Goal: Information Seeking & Learning: Find specific fact

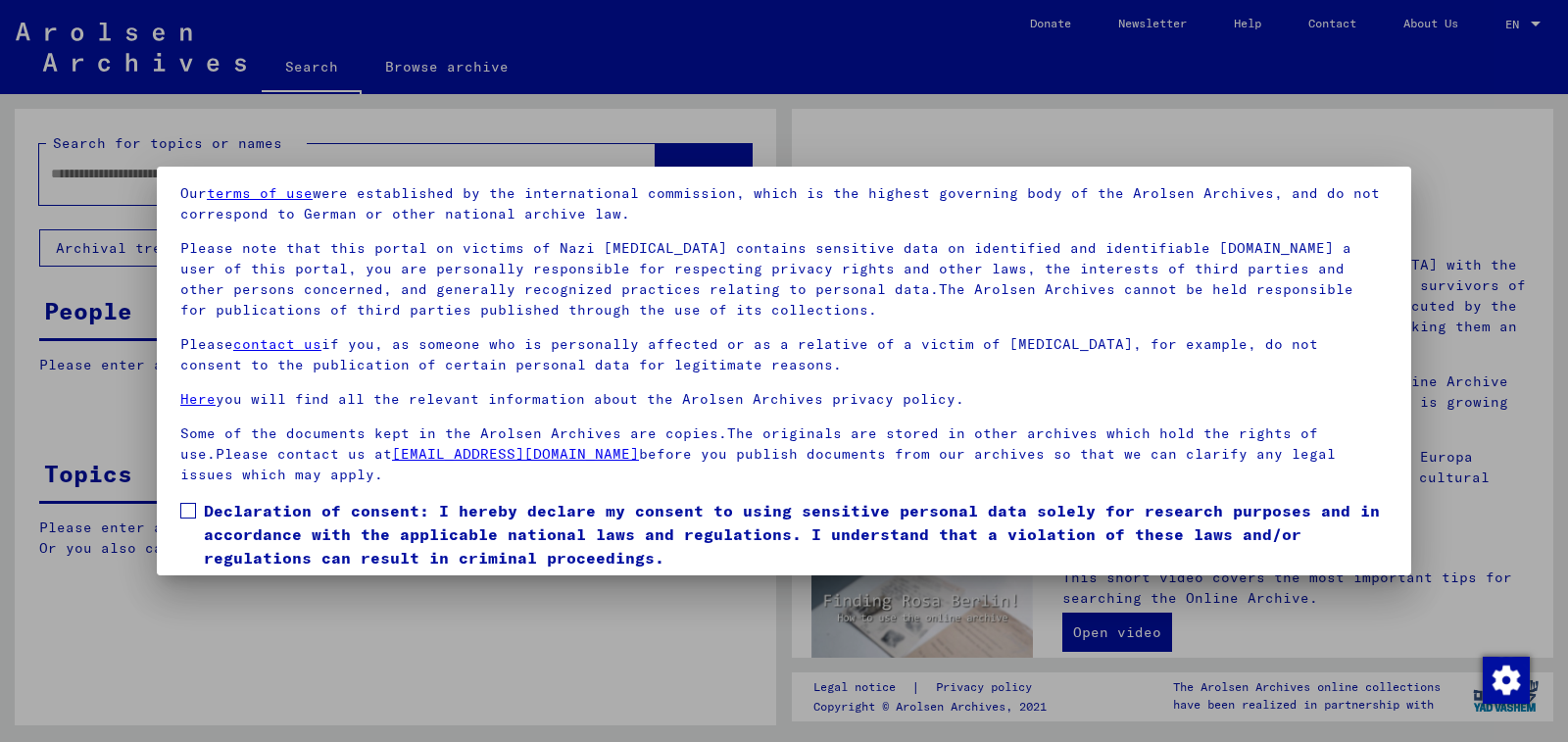
scroll to position [136, 0]
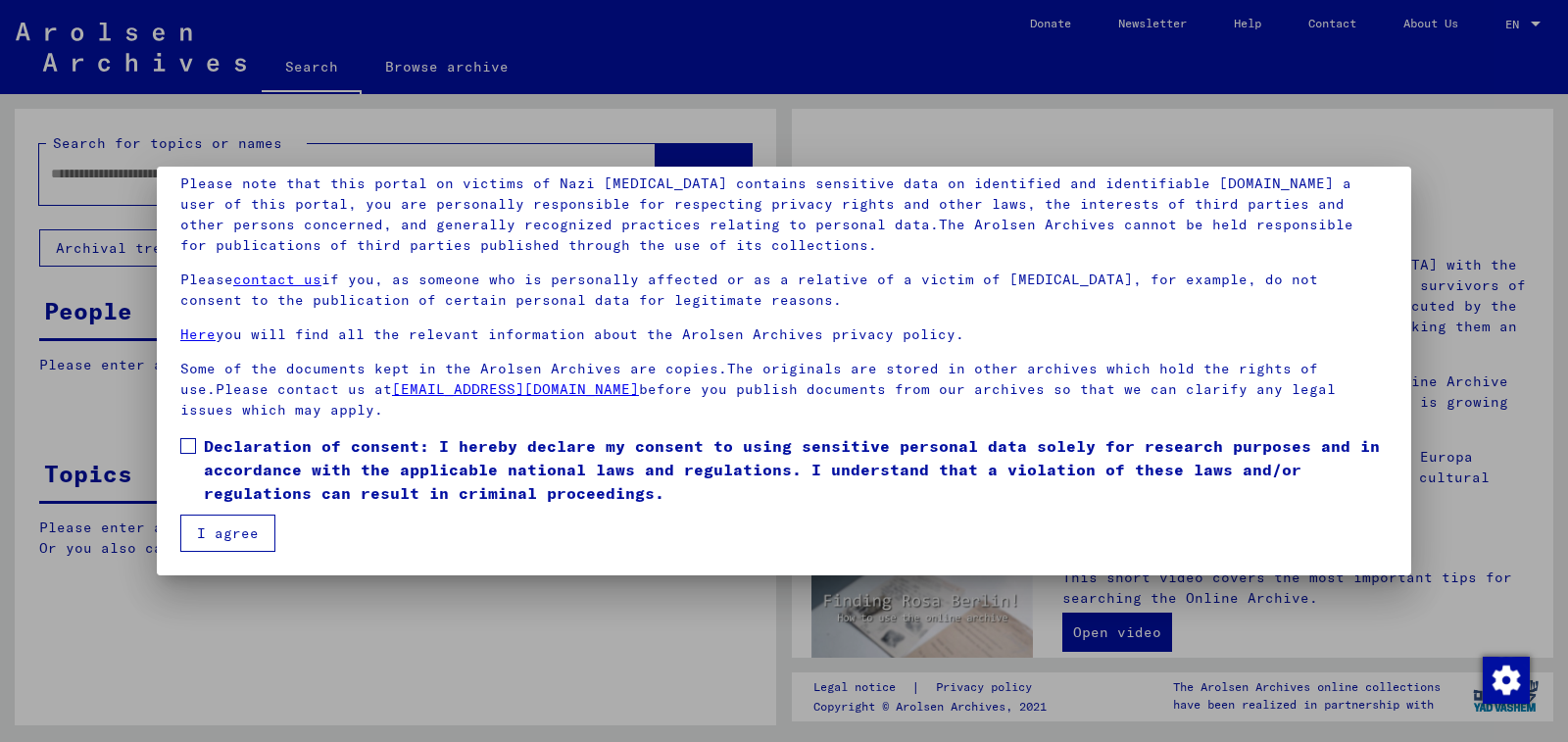
click at [191, 445] on span at bounding box center [189, 446] width 16 height 16
click at [208, 532] on button "I agree" at bounding box center [228, 532] width 95 height 37
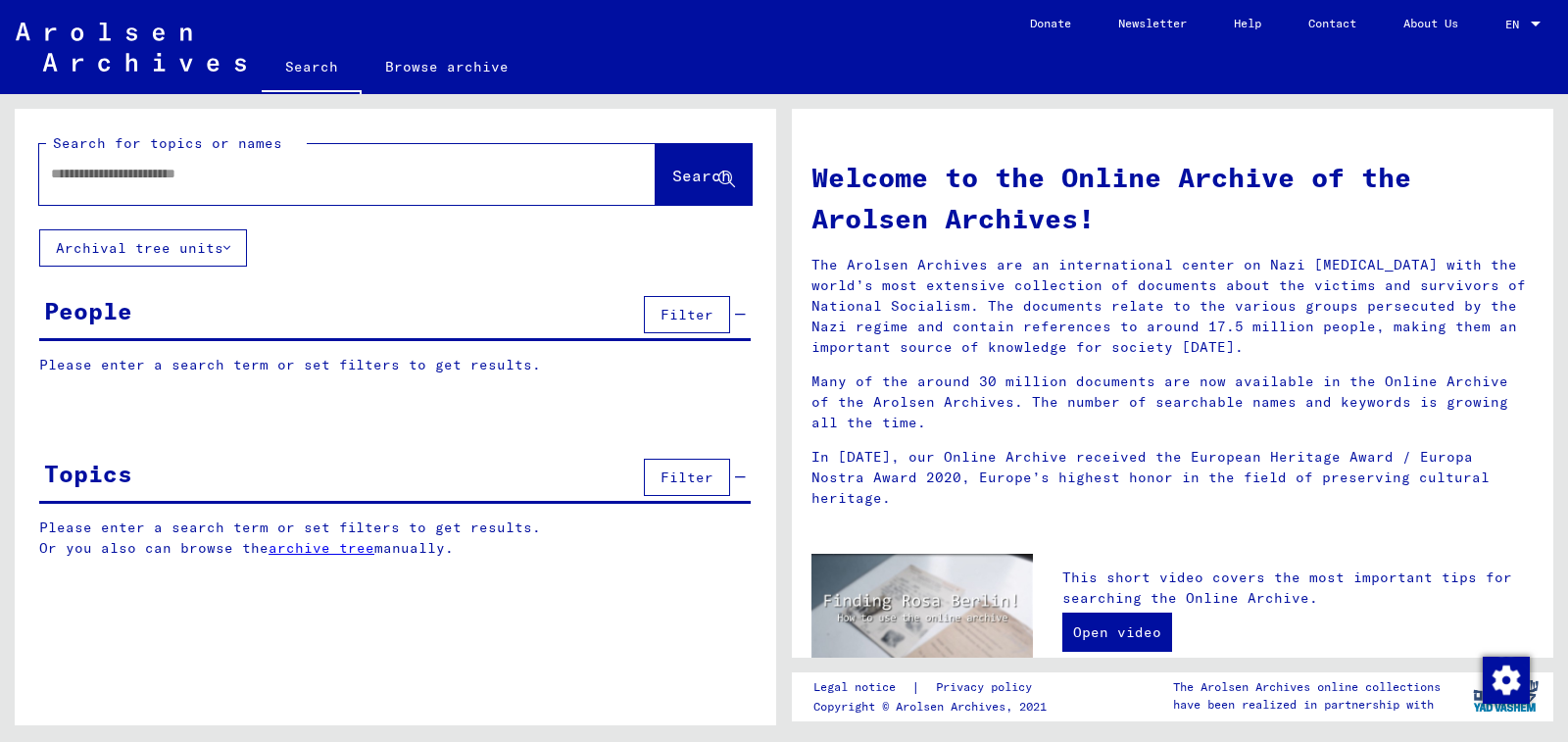
click at [264, 168] on input "text" at bounding box center [324, 174] width 546 height 21
type input "**********"
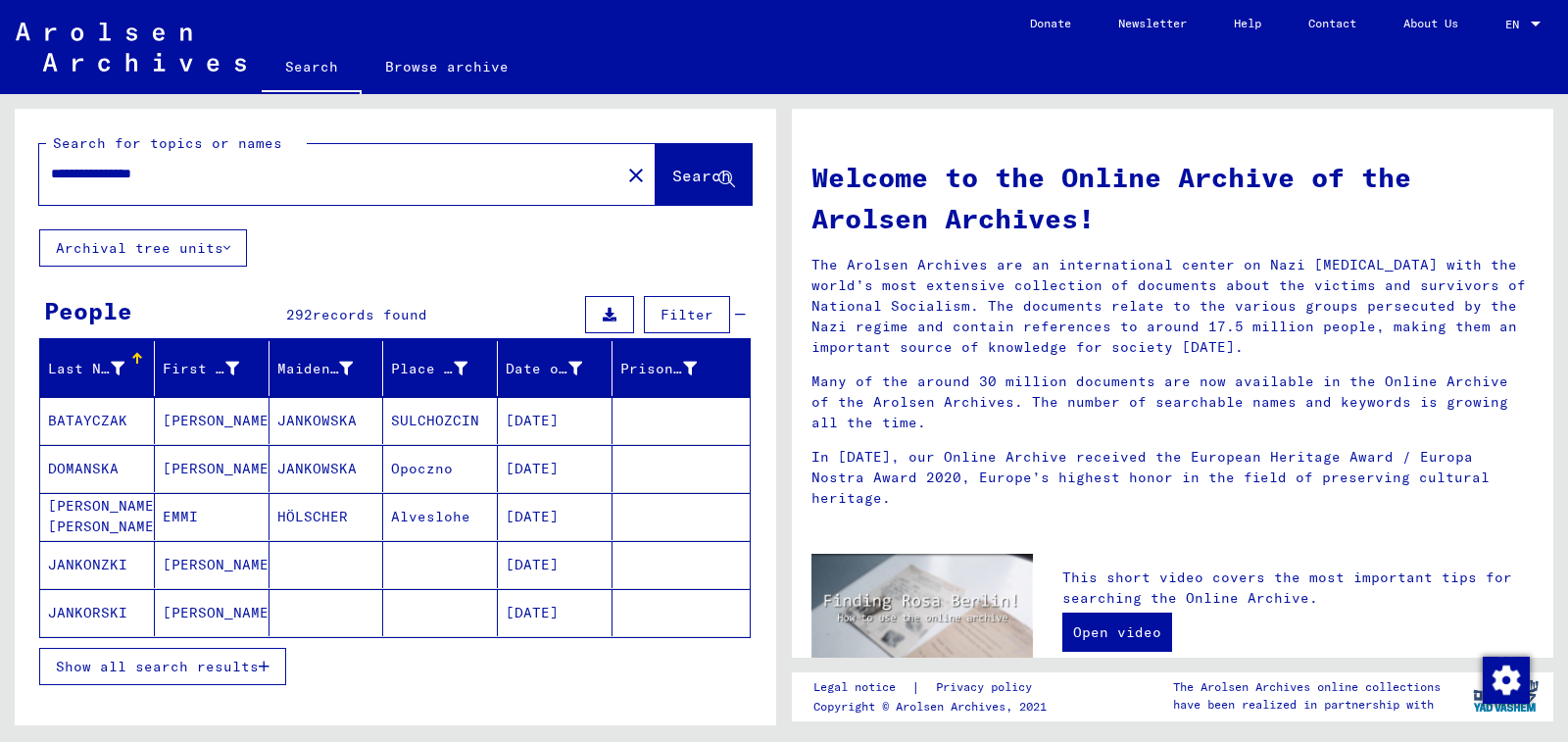
click at [226, 672] on span "Show all search results" at bounding box center [157, 666] width 203 height 18
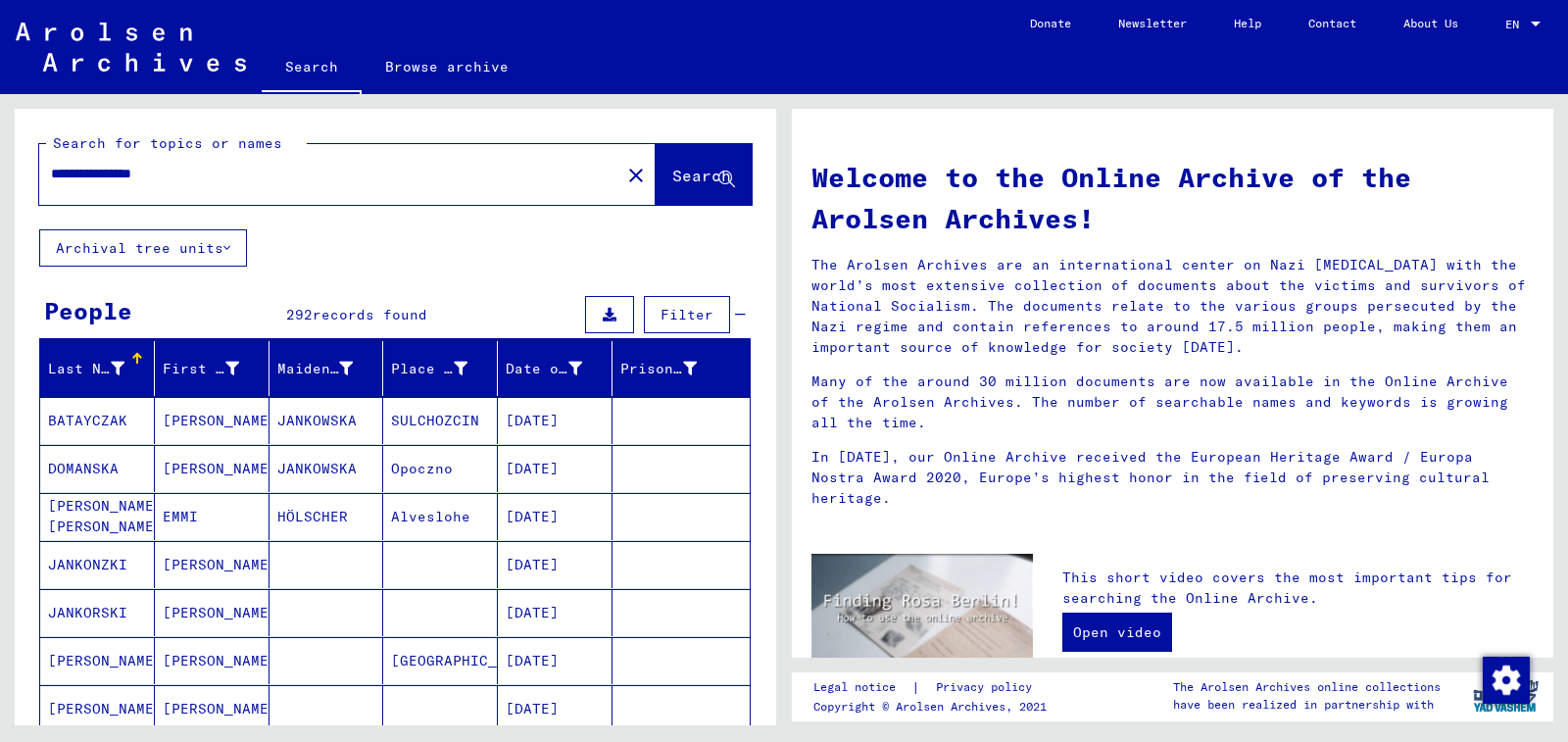
click at [549, 416] on mat-cell "[DATE]" at bounding box center [554, 419] width 115 height 47
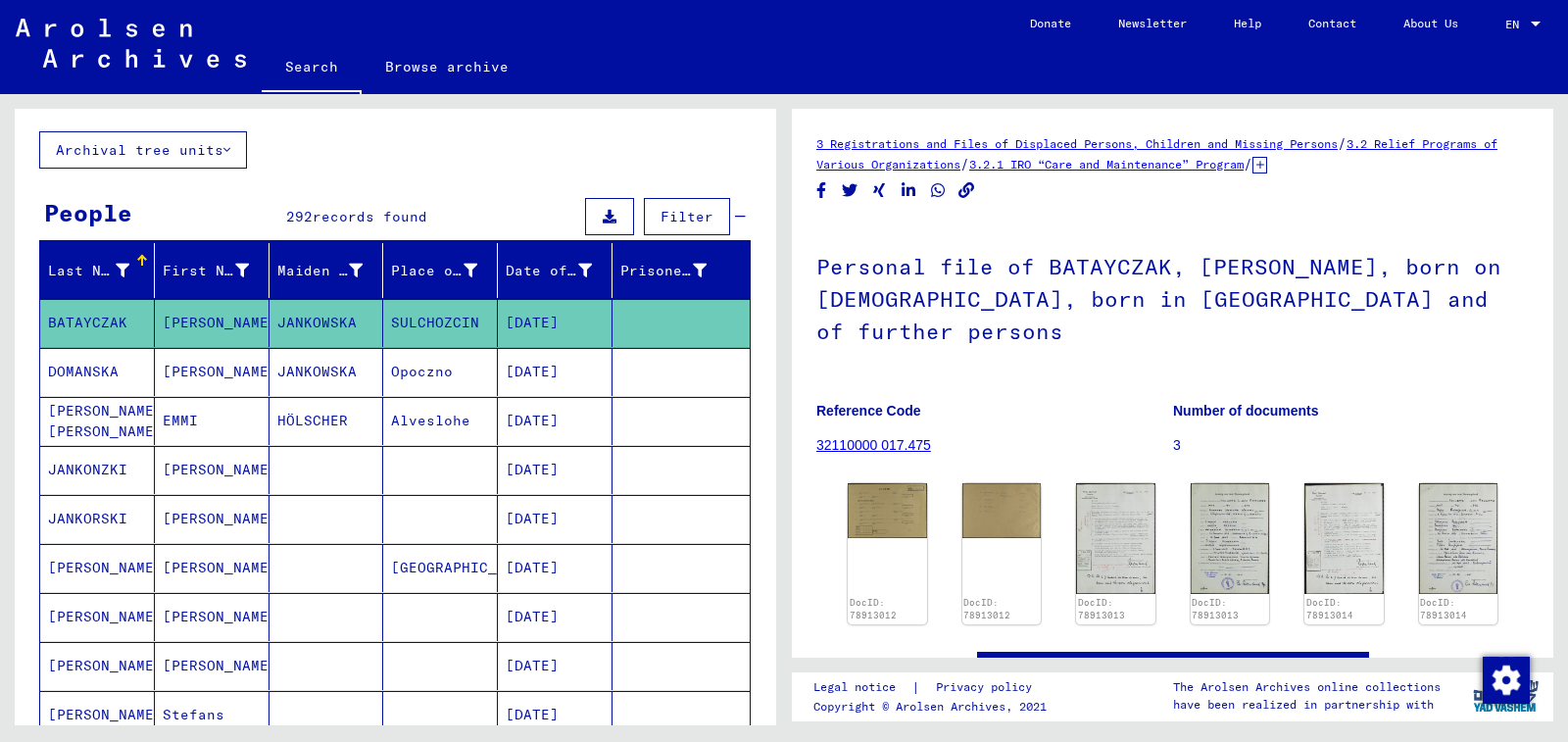
scroll to position [196, 0]
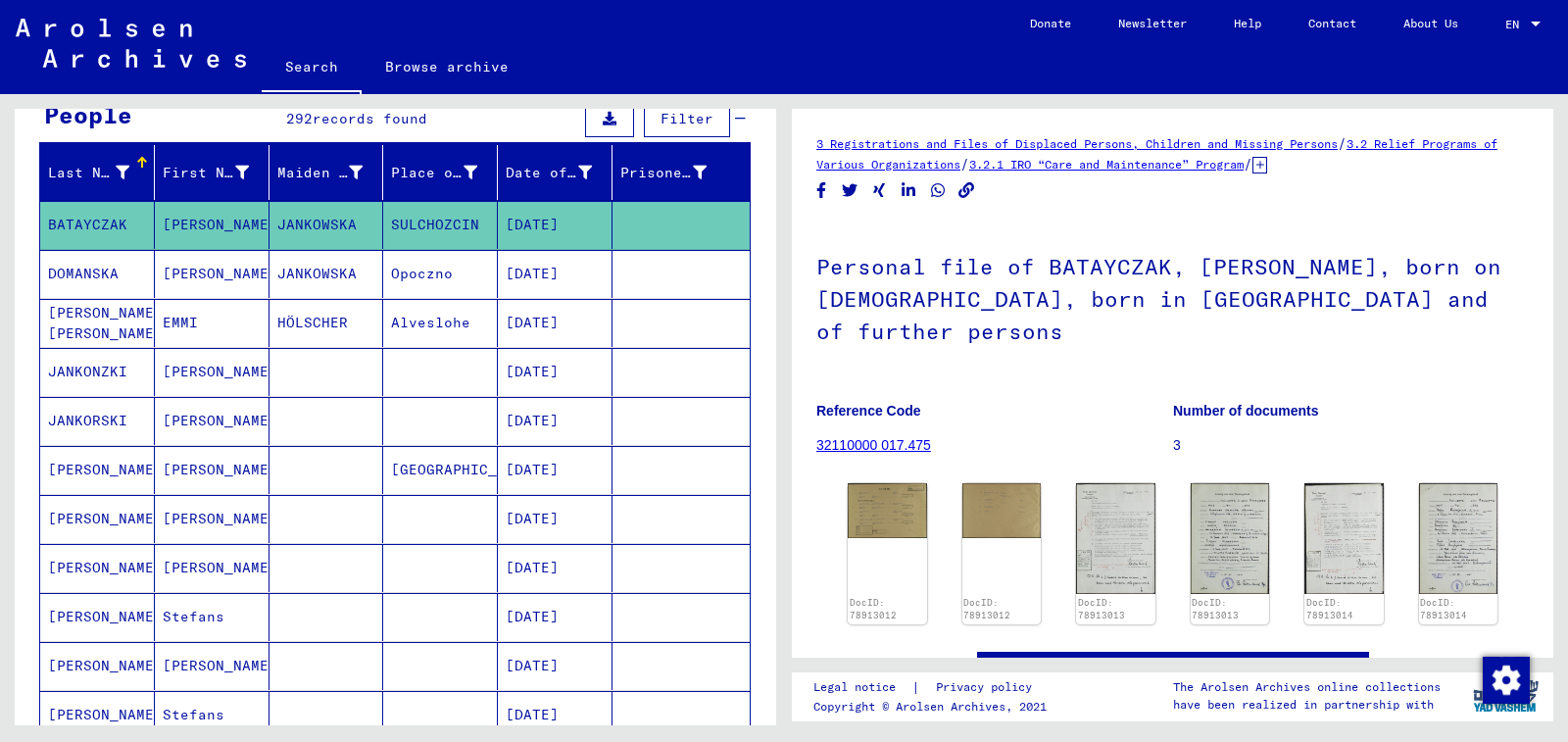
click at [576, 374] on mat-cell "[DATE]" at bounding box center [554, 371] width 115 height 48
